Goal: Task Accomplishment & Management: Use online tool/utility

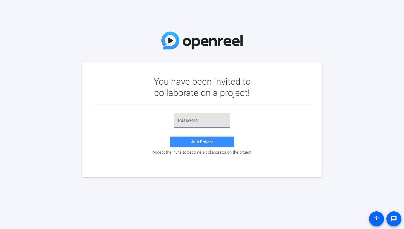
click at [185, 120] on input "text" at bounding box center [202, 120] width 48 height 6
paste input "-{x%_6"
type input "-{x%_6"
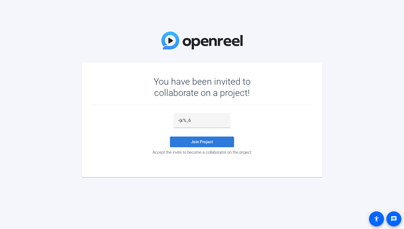
click at [207, 142] on span "Join Project" at bounding box center [202, 142] width 22 height 5
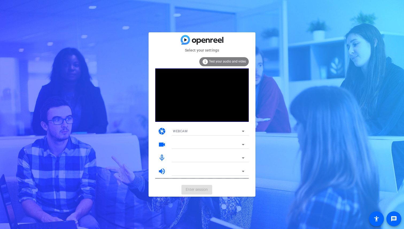
click at [242, 131] on mat-form-field "WEBCAM" at bounding box center [209, 131] width 80 height 9
click at [242, 145] on mat-form-field at bounding box center [209, 144] width 80 height 9
click at [244, 145] on mat-form-field at bounding box center [209, 144] width 80 height 9
click at [244, 145] on mat-form-field "FaceTime HD Camera (2C0E:82E3)" at bounding box center [209, 144] width 80 height 9
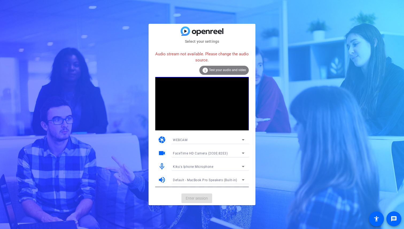
click at [243, 167] on icon at bounding box center [243, 166] width 6 height 6
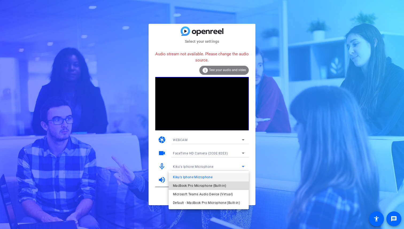
click at [221, 186] on span "MacBook Pro Microphone (Built-in)" at bounding box center [199, 186] width 53 height 6
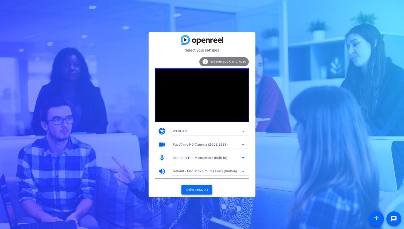
click at [200, 191] on span "Enter session" at bounding box center [197, 190] width 22 height 6
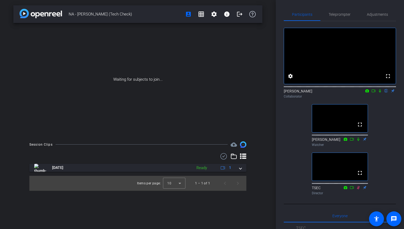
click at [380, 93] on icon at bounding box center [380, 90] width 2 height 3
click at [374, 93] on icon at bounding box center [374, 91] width 4 height 4
click at [378, 93] on icon at bounding box center [380, 91] width 4 height 4
click at [381, 93] on icon at bounding box center [380, 91] width 4 height 4
click at [379, 93] on icon at bounding box center [380, 91] width 4 height 4
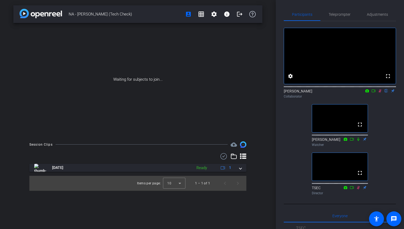
click at [374, 93] on icon at bounding box center [374, 91] width 4 height 4
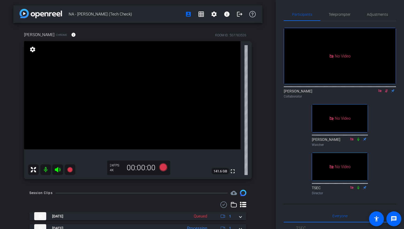
click at [12, 75] on div "NA - [PERSON_NAME] (Tech Check) account_box grid_on settings info logout [PERSO…" at bounding box center [138, 114] width 276 height 229
click at [380, 93] on icon at bounding box center [380, 91] width 4 height 4
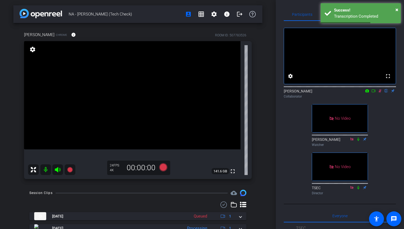
click at [374, 93] on icon at bounding box center [374, 91] width 4 height 4
